Goal: Check status

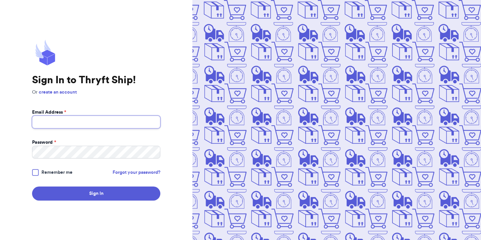
type input "[EMAIL_ADDRESS][DOMAIN_NAME]"
click at [36, 175] on div at bounding box center [35, 172] width 7 height 7
click at [0, 0] on input "Remember me" at bounding box center [0, 0] width 0 height 0
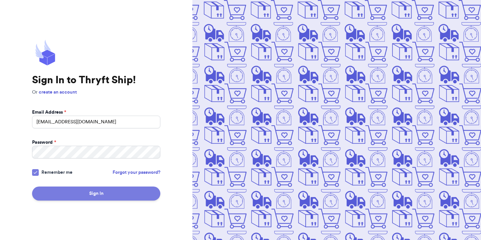
click at [51, 189] on button "Sign In" at bounding box center [96, 194] width 128 height 14
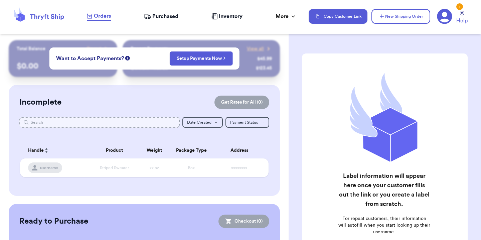
click at [114, 121] on input "text" at bounding box center [99, 122] width 160 height 11
paste input "juliemagdaleno"
type input "juliemagdaleno"
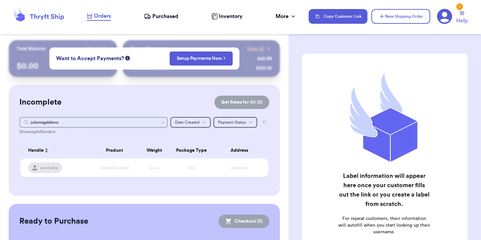
click at [283, 188] on div "Customer Link New Order Total Balance Payout $ 0.00 Recent Payments View all @ …" at bounding box center [144, 167] width 289 height 254
click at [162, 121] on icon "Clear search" at bounding box center [163, 122] width 2 height 2
click at [157, 19] on span "Purchased" at bounding box center [165, 16] width 26 height 8
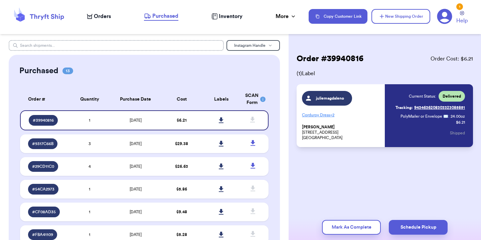
click at [146, 45] on input "text" at bounding box center [116, 45] width 215 height 11
paste input "juliemagdaleno"
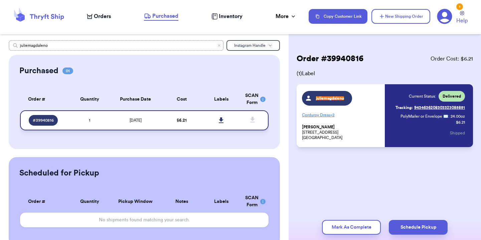
type input "juliemagdaleno"
click at [75, 120] on td "1" at bounding box center [90, 120] width 40 height 20
